Goal: Information Seeking & Learning: Learn about a topic

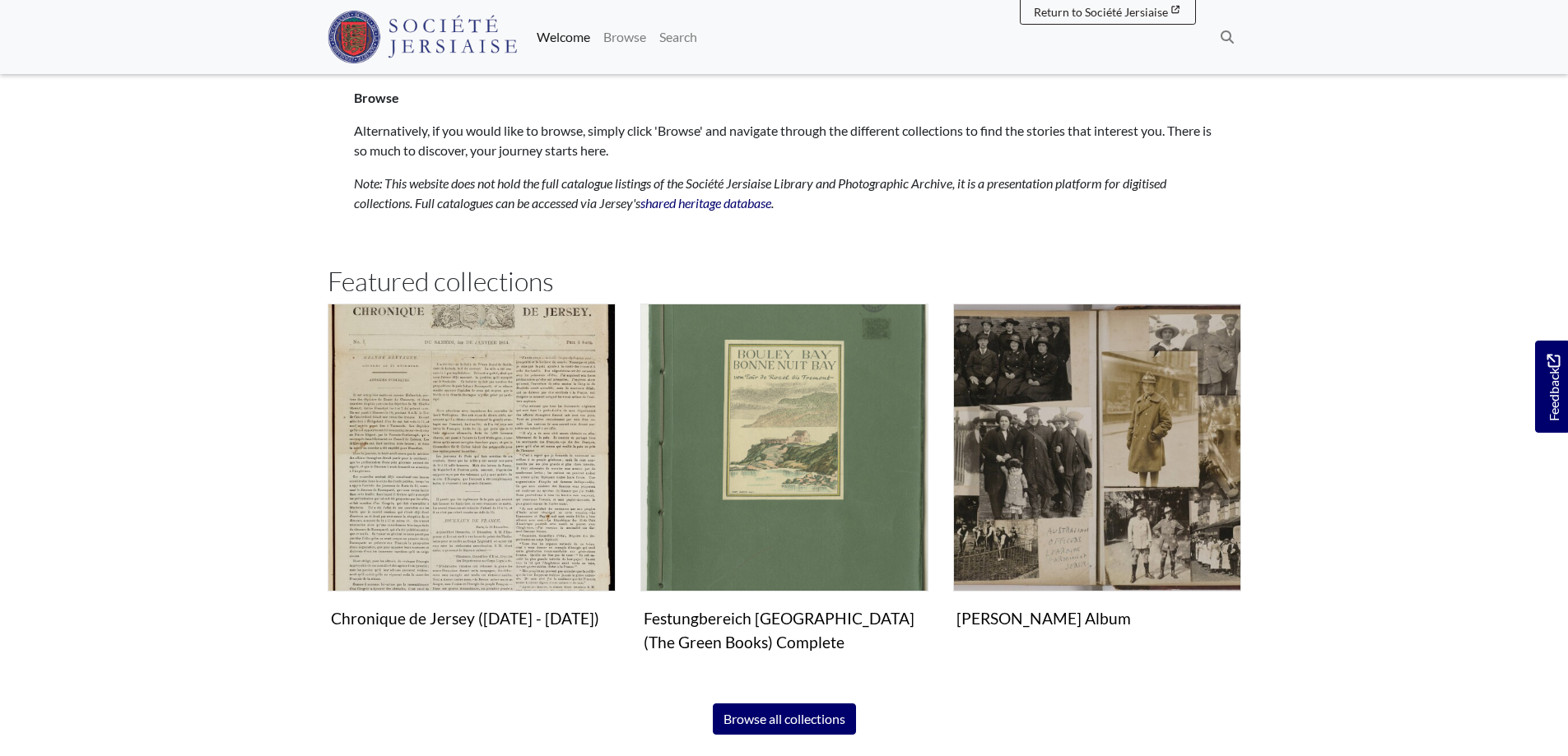
scroll to position [988, 0]
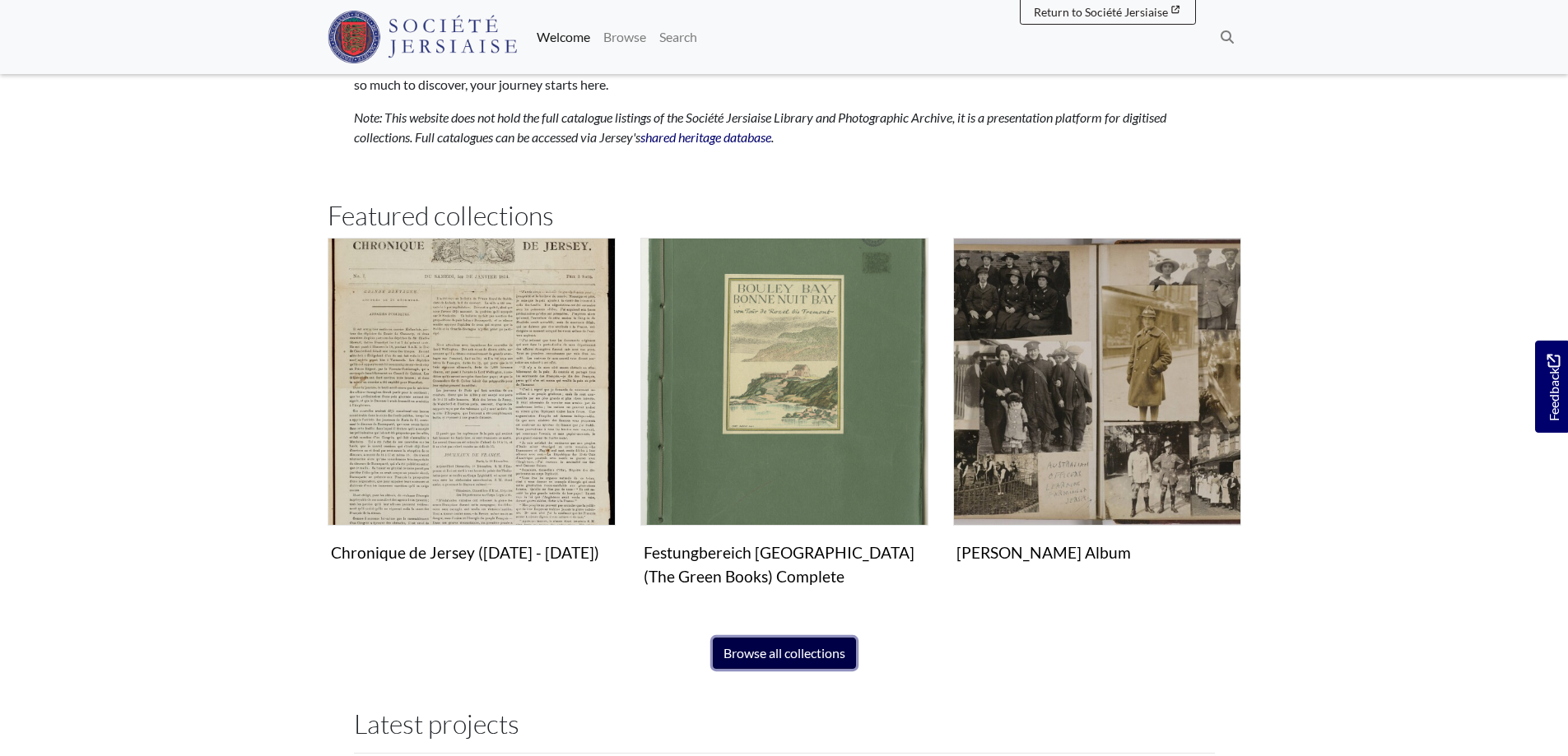
click at [804, 667] on link "Browse all collections" at bounding box center [784, 653] width 143 height 32
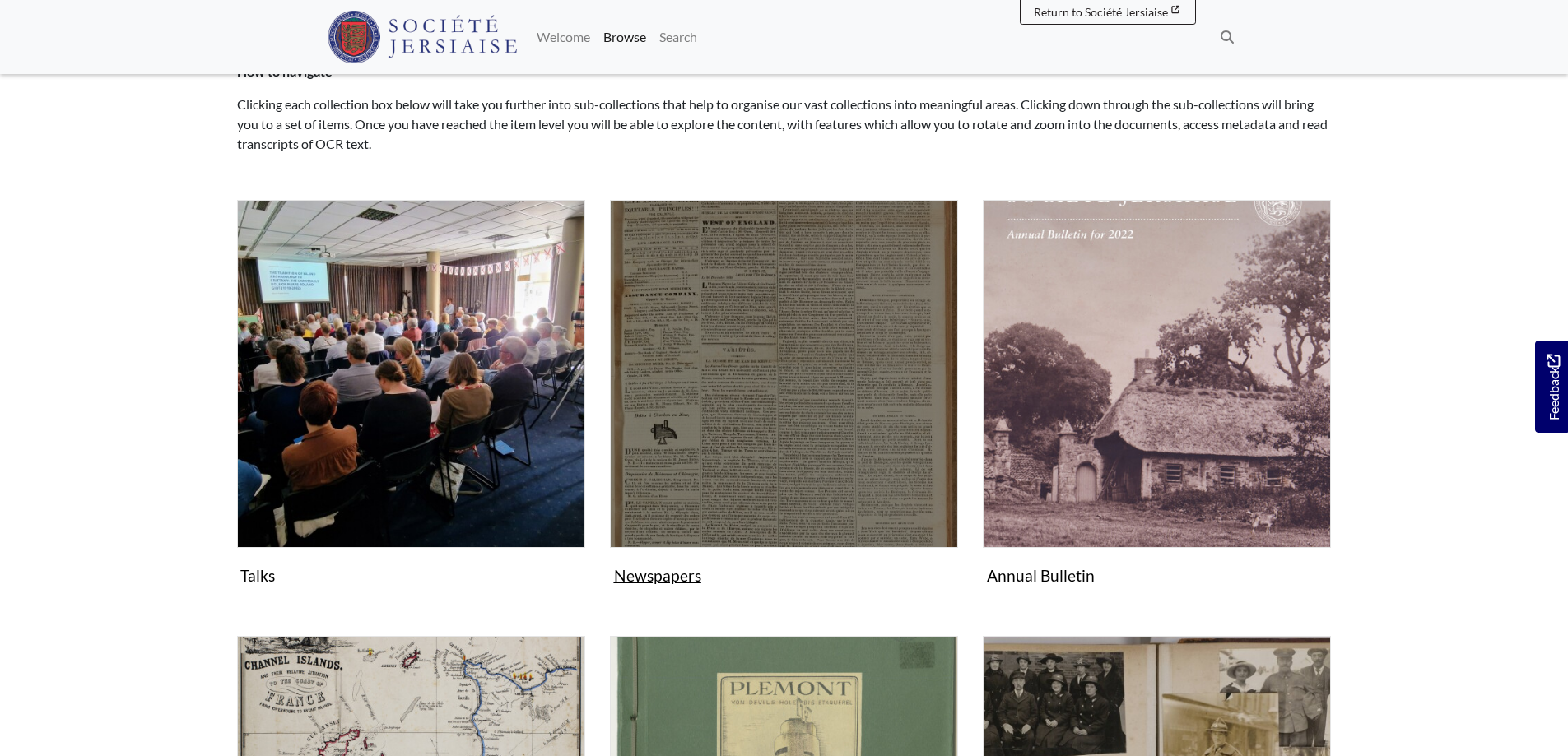
scroll to position [329, 0]
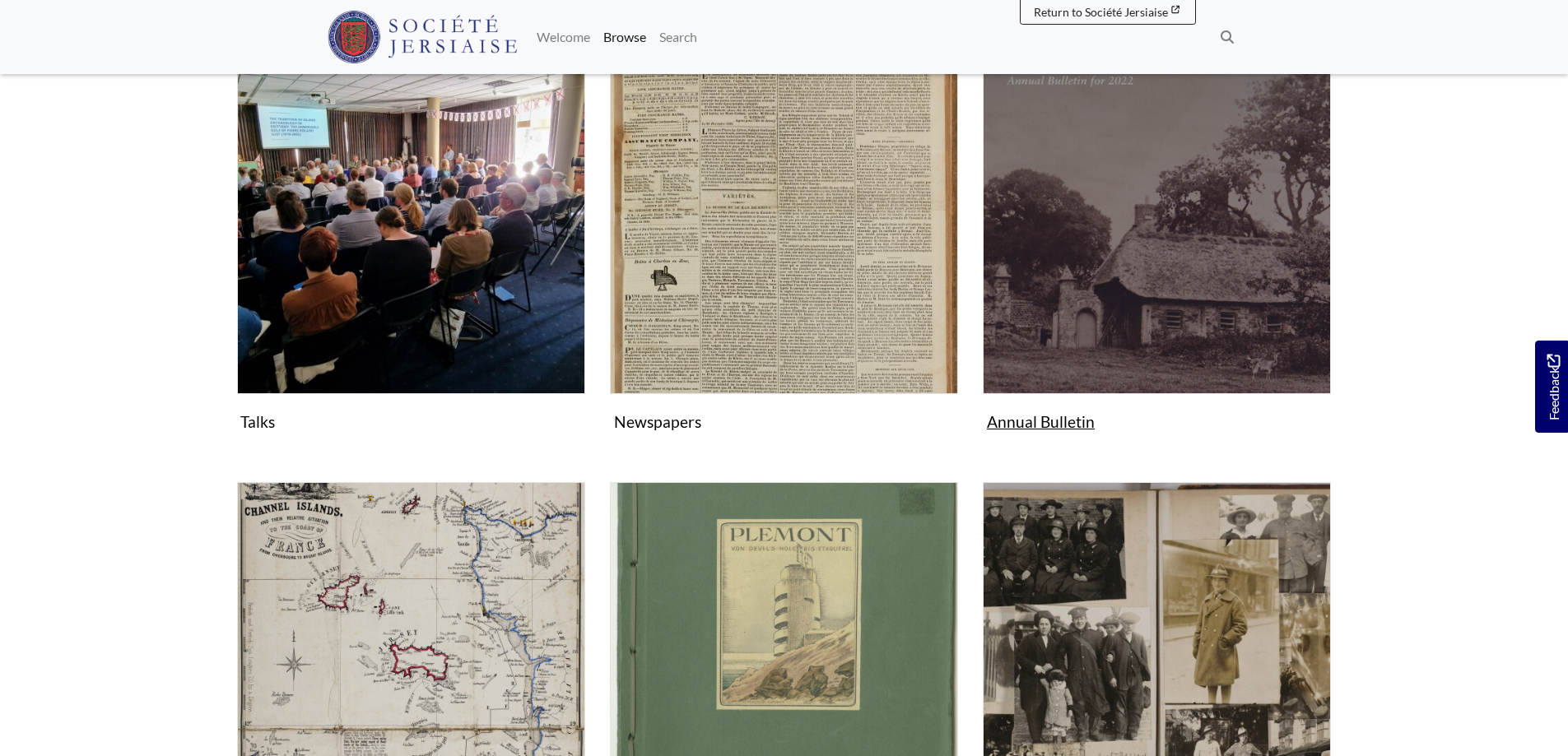
click at [1046, 373] on img "Subcollection" at bounding box center [1157, 220] width 348 height 348
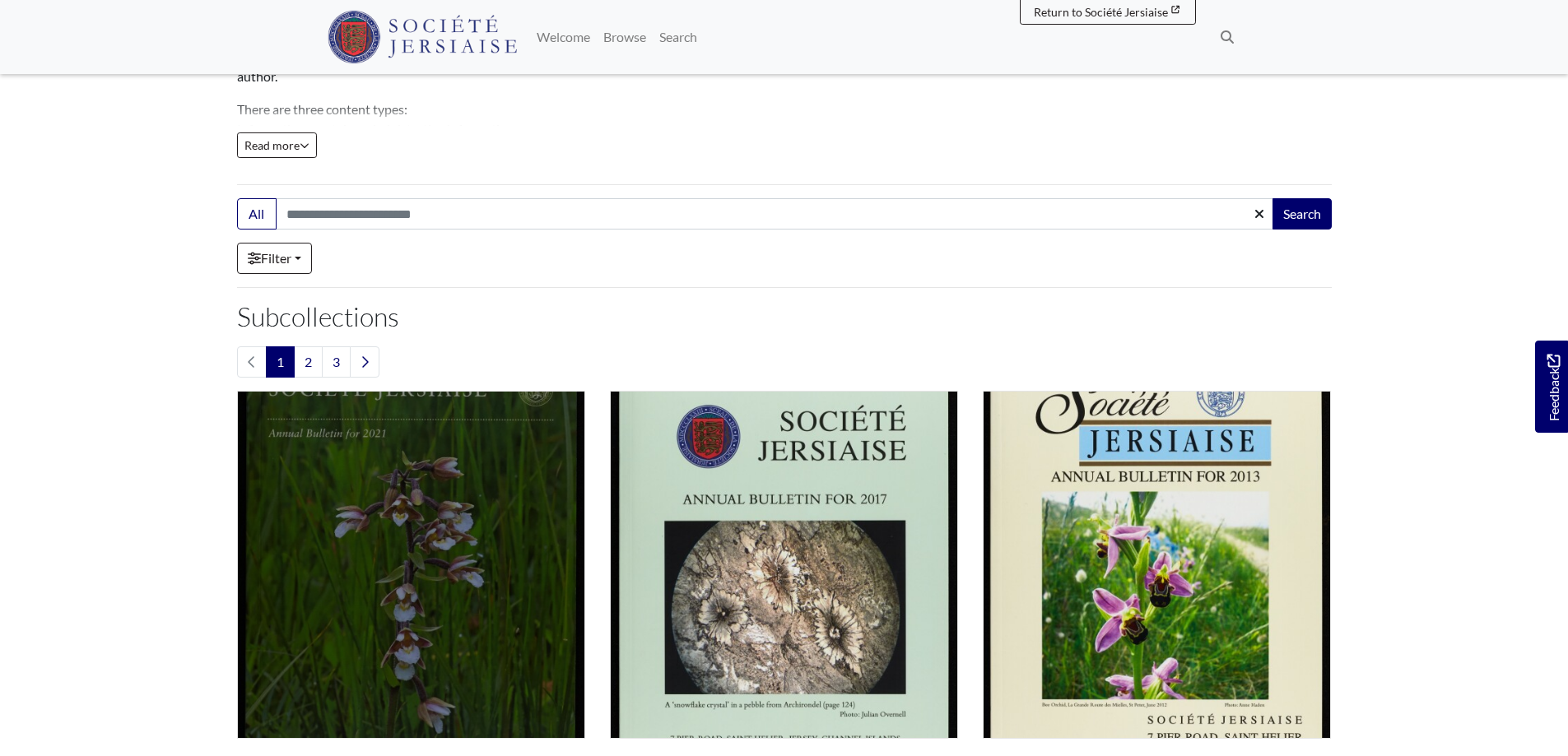
scroll to position [576, 0]
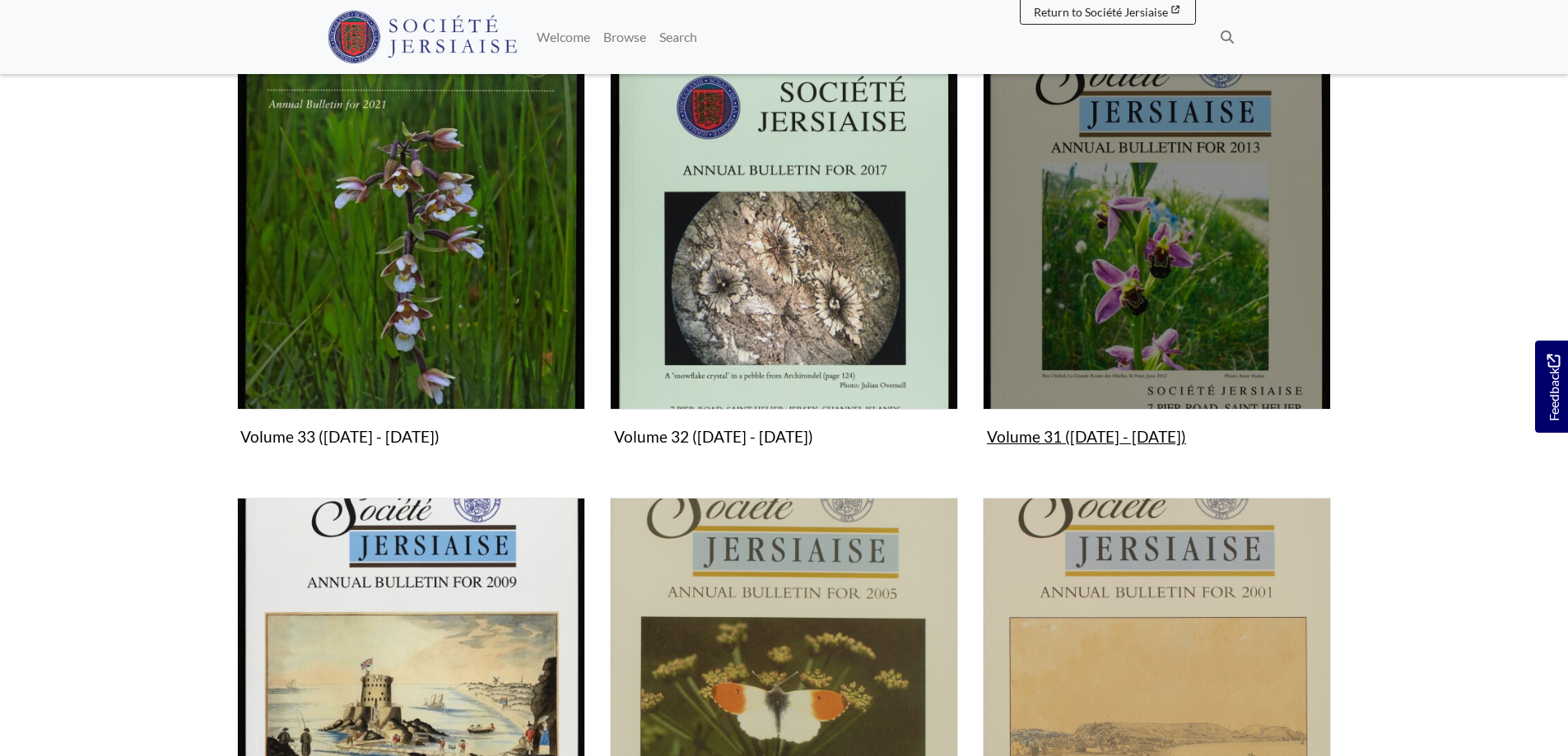
click at [1088, 337] on img "Subcollection" at bounding box center [1157, 236] width 348 height 348
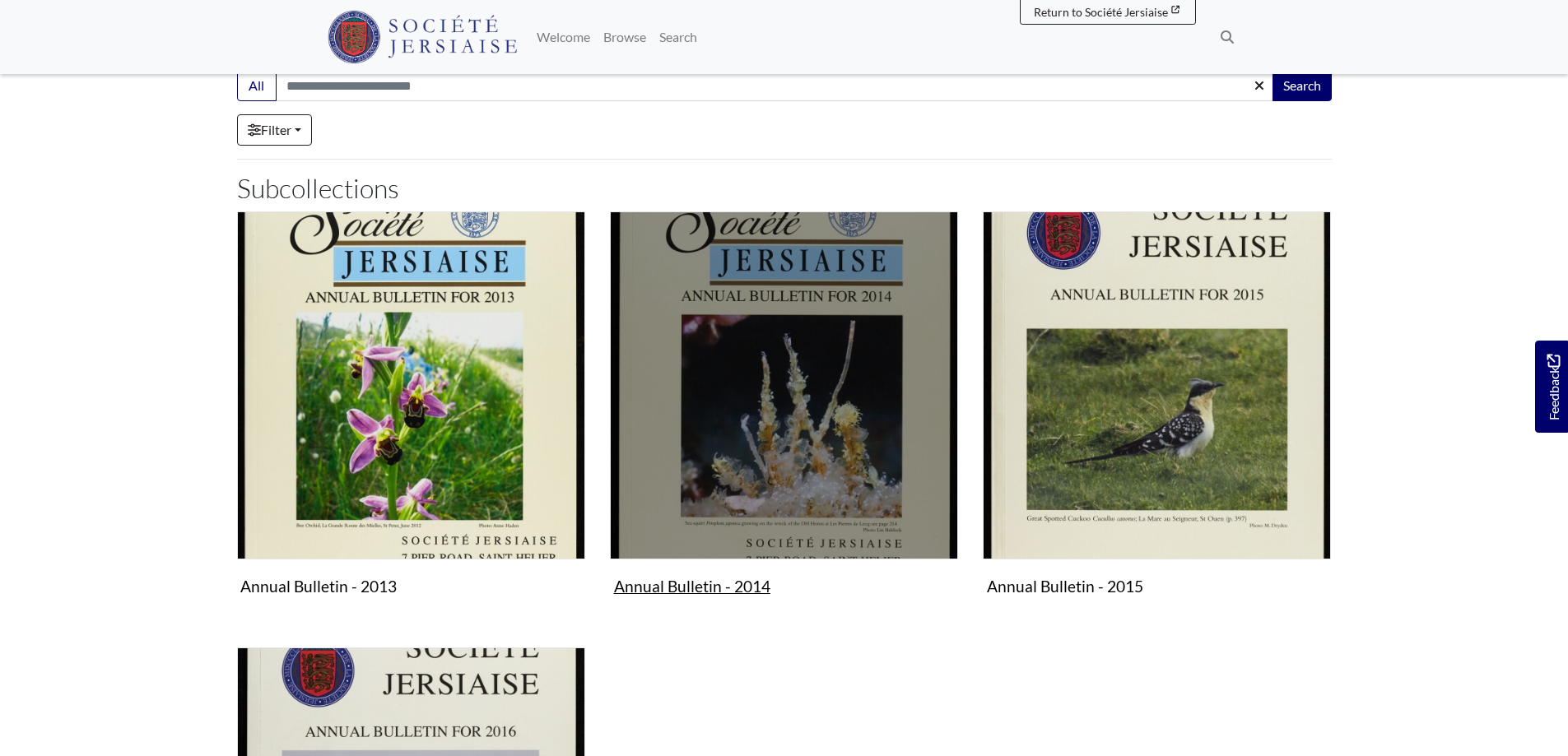
scroll to position [164, 0]
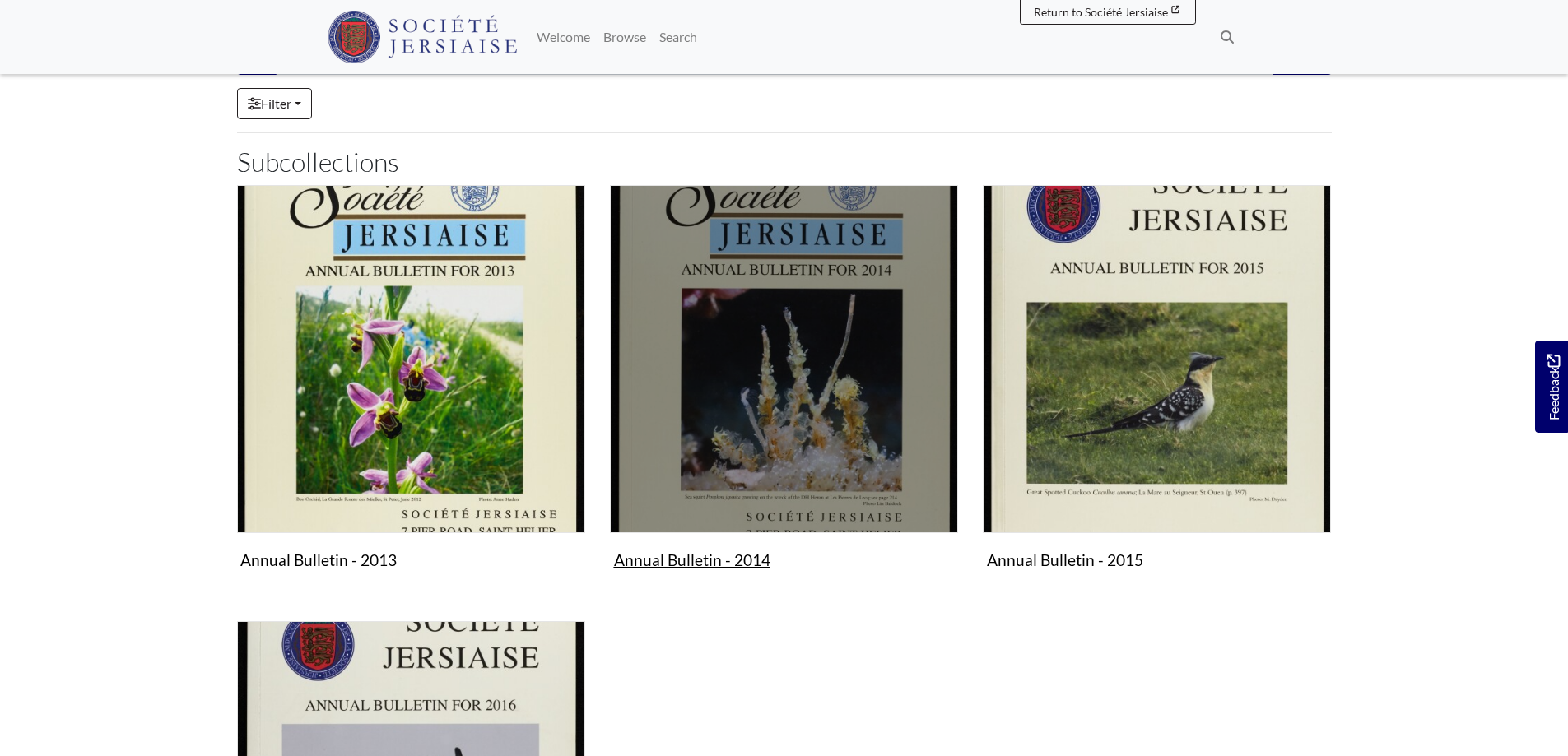
click at [817, 461] on img "Subcollection" at bounding box center [784, 360] width 348 height 348
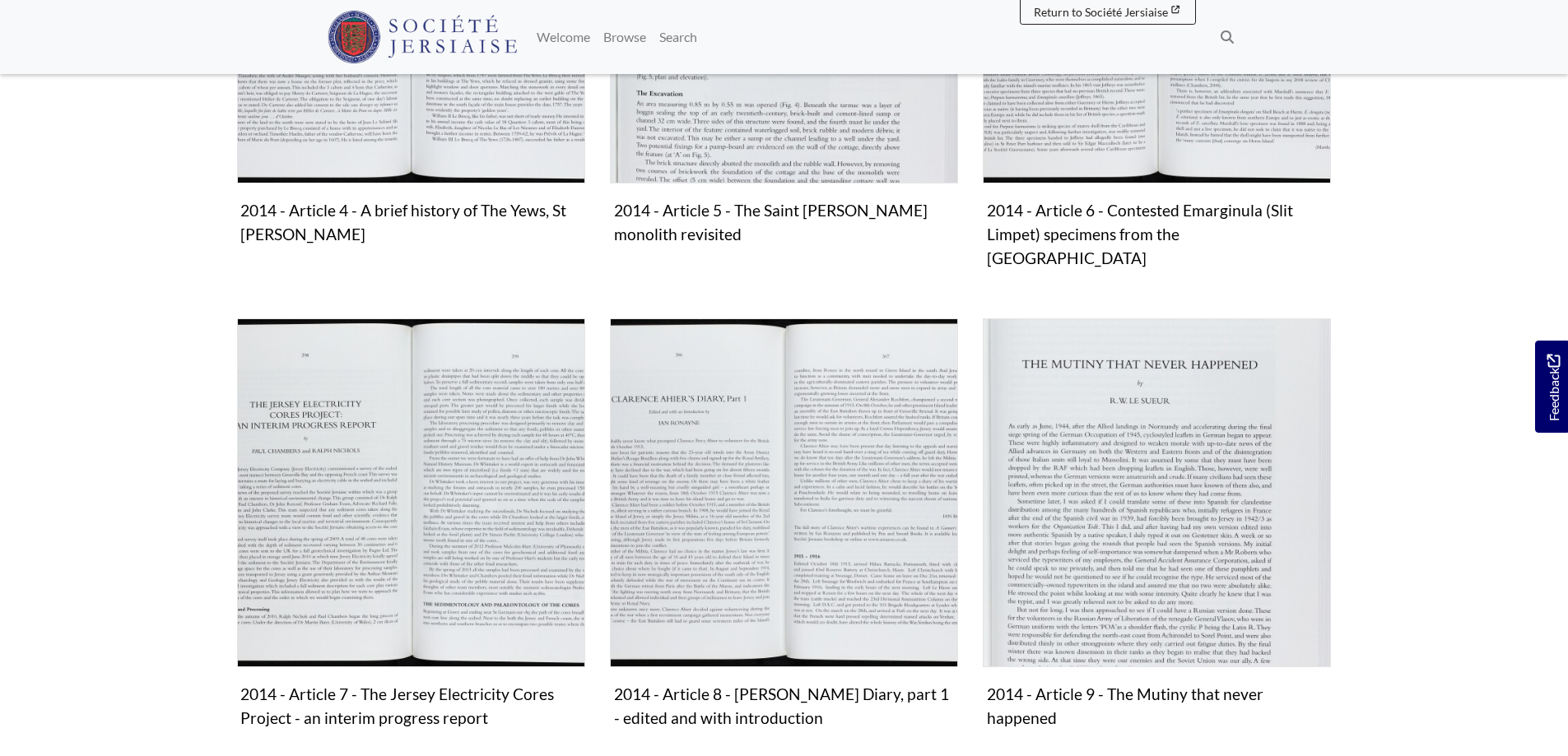
scroll to position [1070, 0]
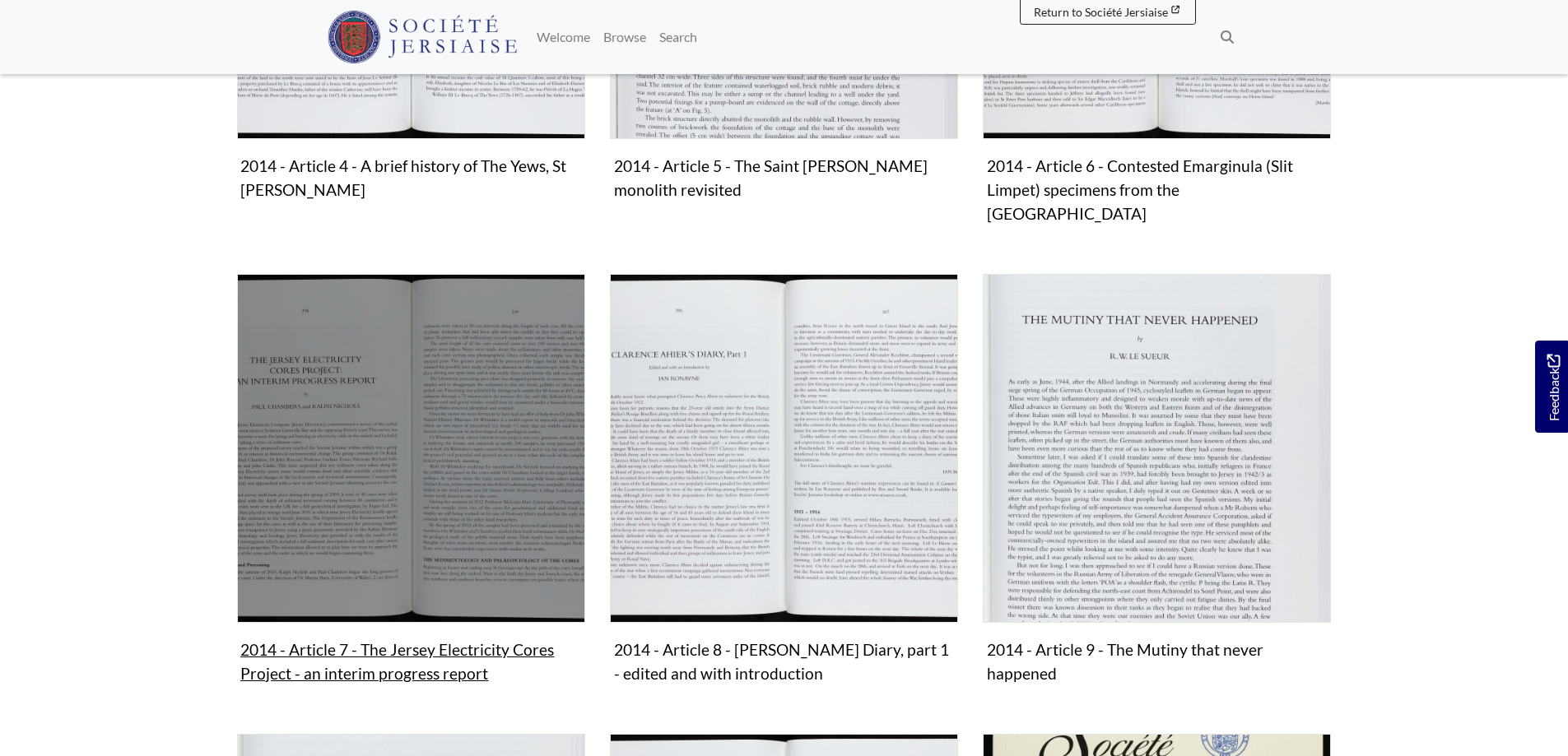
click at [304, 431] on img "Subcollection" at bounding box center [411, 448] width 348 height 348
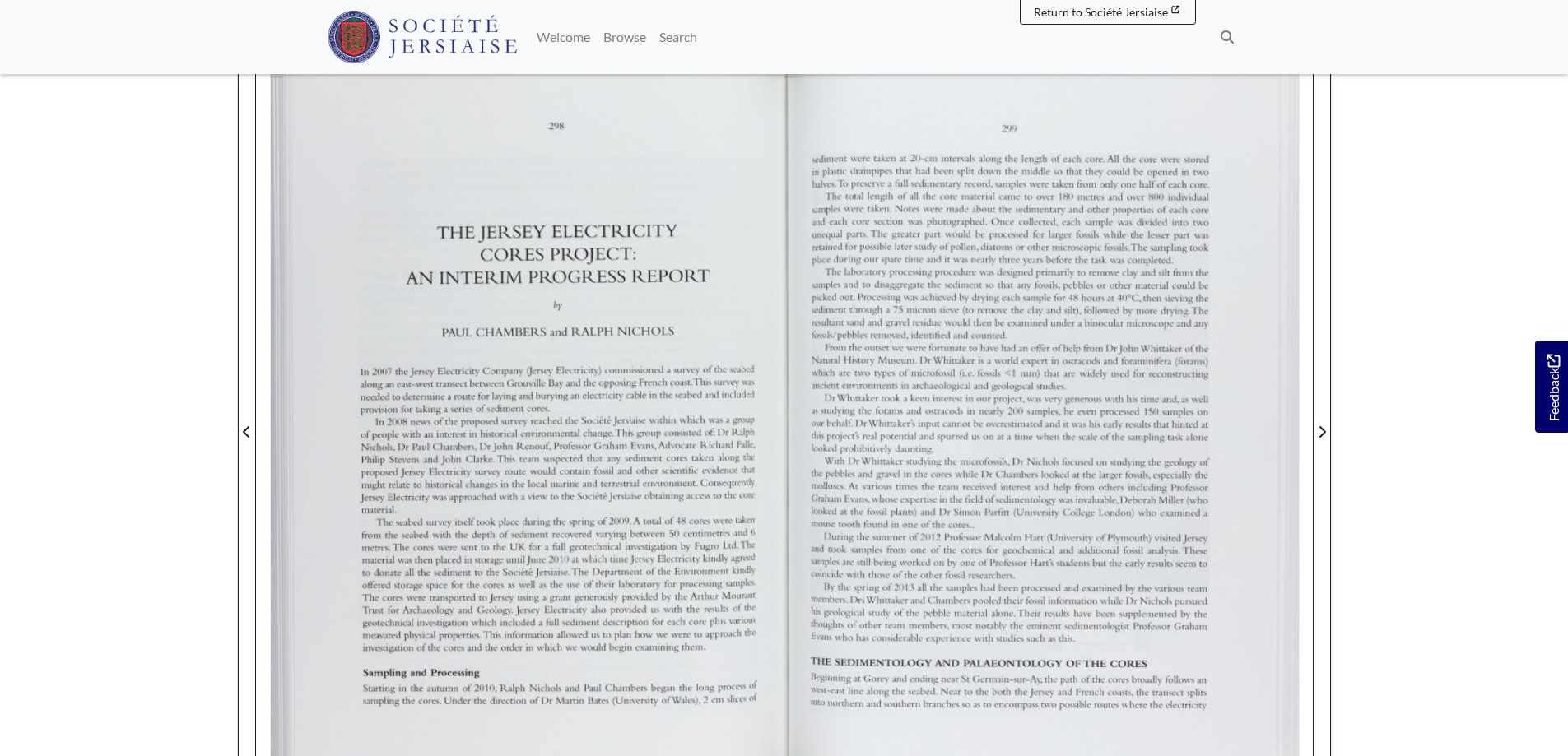
scroll to position [329, 0]
